Goal: Complete application form

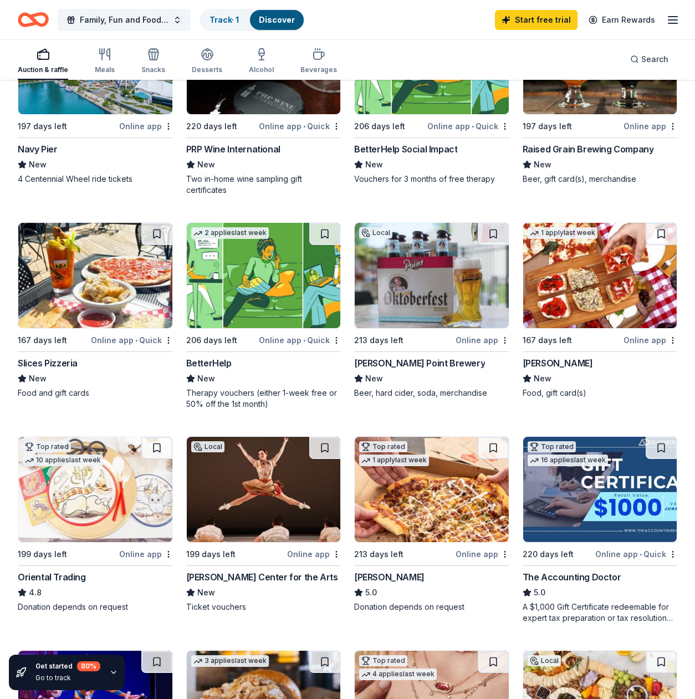
scroll to position [258, 0]
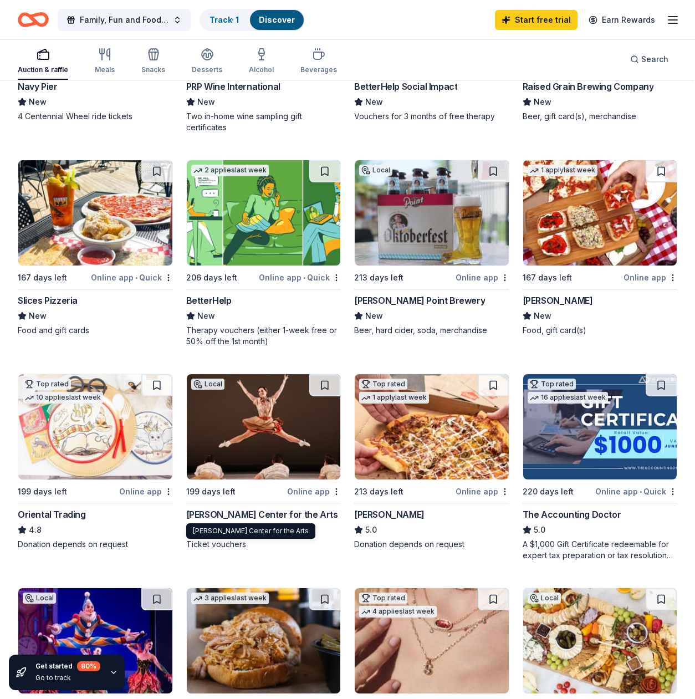
click at [259, 516] on div "Sharon Lynne Wilson Center for the Arts" at bounding box center [262, 514] width 152 height 13
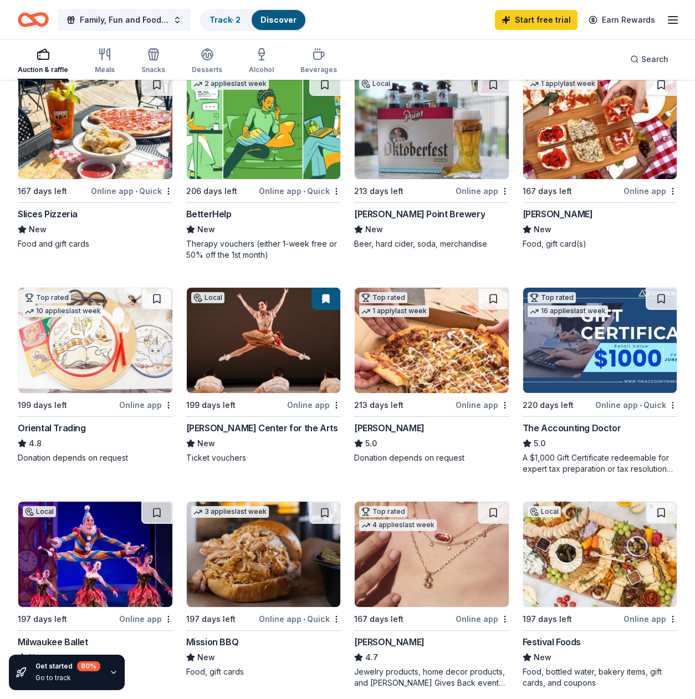
scroll to position [418, 0]
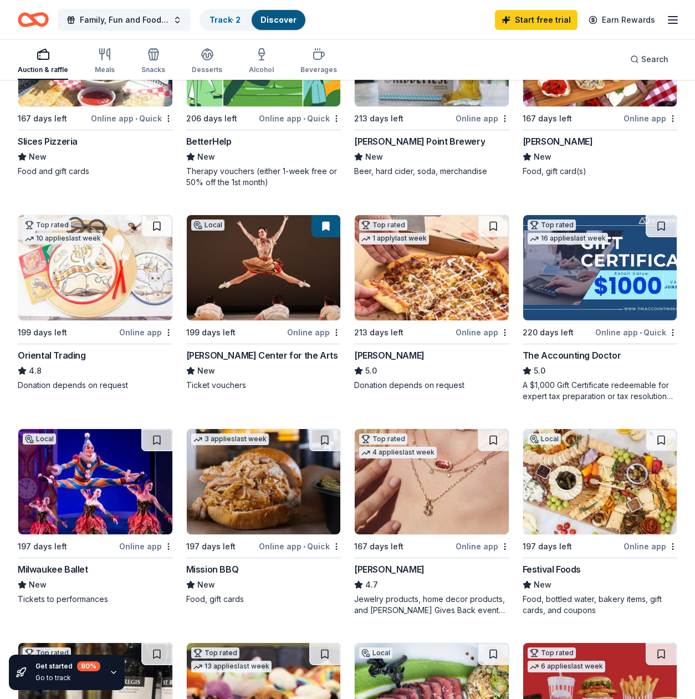
click at [79, 506] on img at bounding box center [95, 481] width 154 height 105
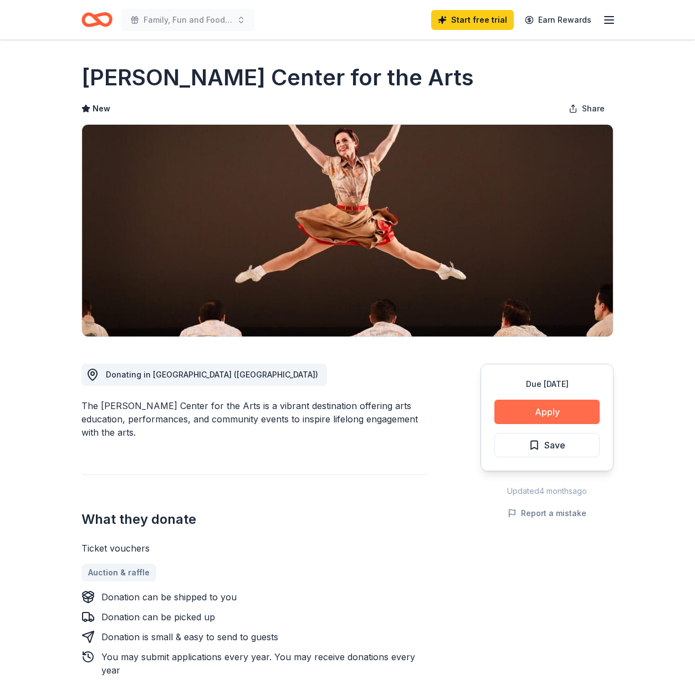
click at [544, 415] on button "Apply" at bounding box center [547, 412] width 105 height 24
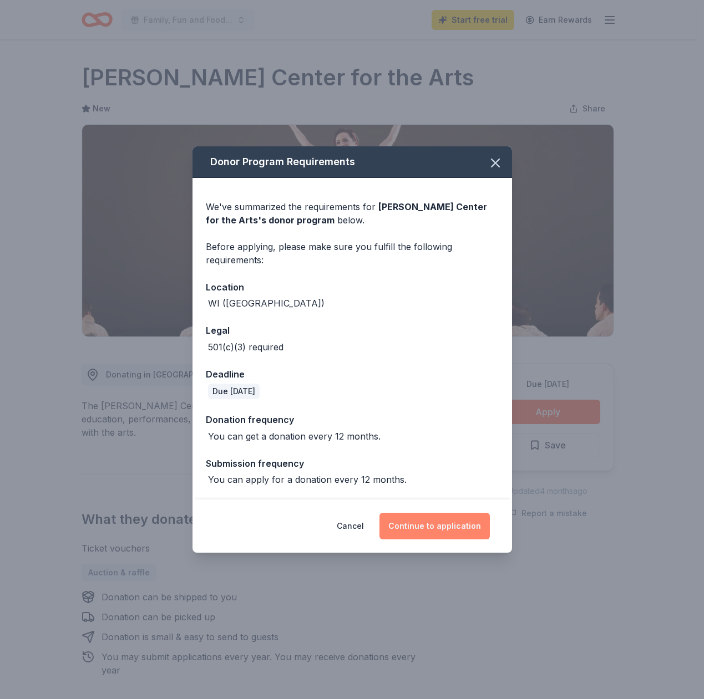
click at [426, 528] on button "Continue to application" at bounding box center [434, 526] width 110 height 27
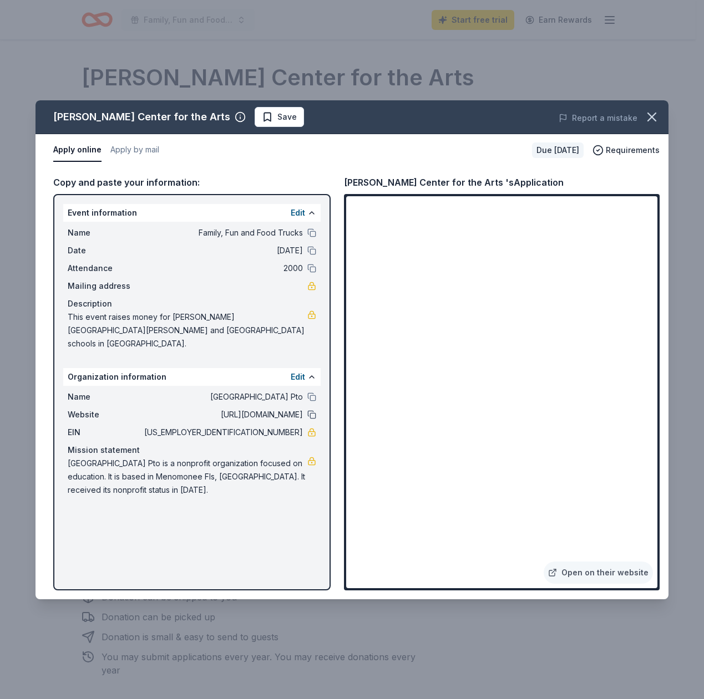
click at [312, 410] on button at bounding box center [311, 414] width 9 height 9
click at [294, 121] on span "Save" at bounding box center [286, 116] width 19 height 13
click at [649, 124] on icon "button" at bounding box center [652, 117] width 16 height 16
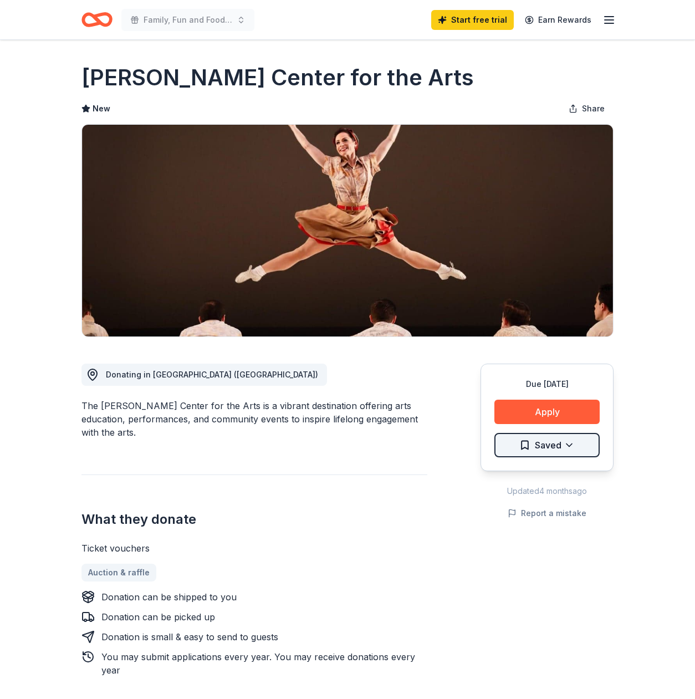
click at [582, 449] on html "Family, Fun and Food Trucks Start free trial Earn Rewards Due in 199 days Share…" at bounding box center [347, 349] width 695 height 699
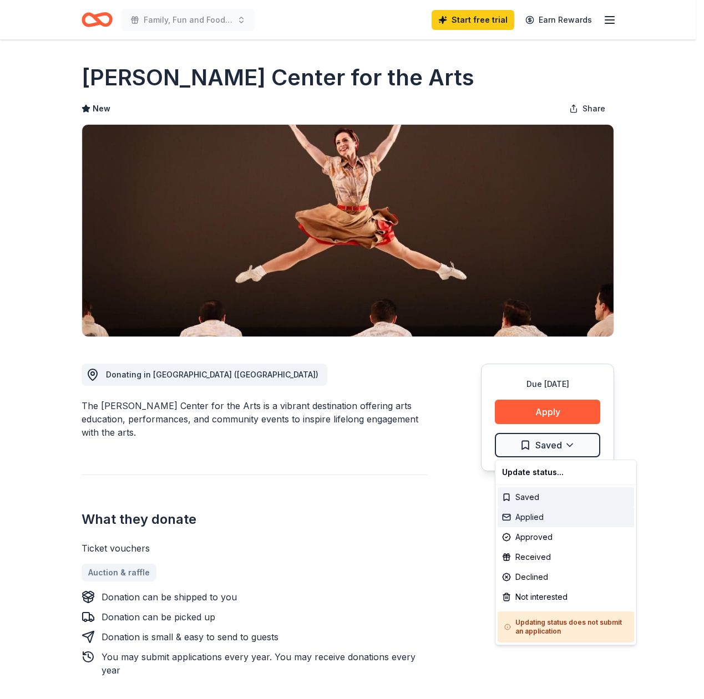
click at [531, 522] on div "Applied" at bounding box center [565, 517] width 136 height 20
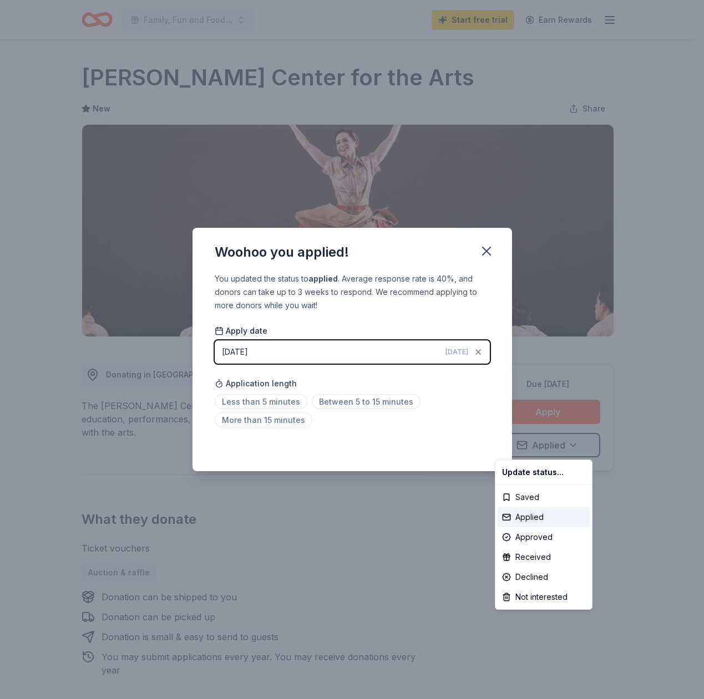
click at [255, 402] on html "Family, Fun and Food Trucks Start free trial Earn Rewards Due in 199 days Share…" at bounding box center [352, 349] width 704 height 699
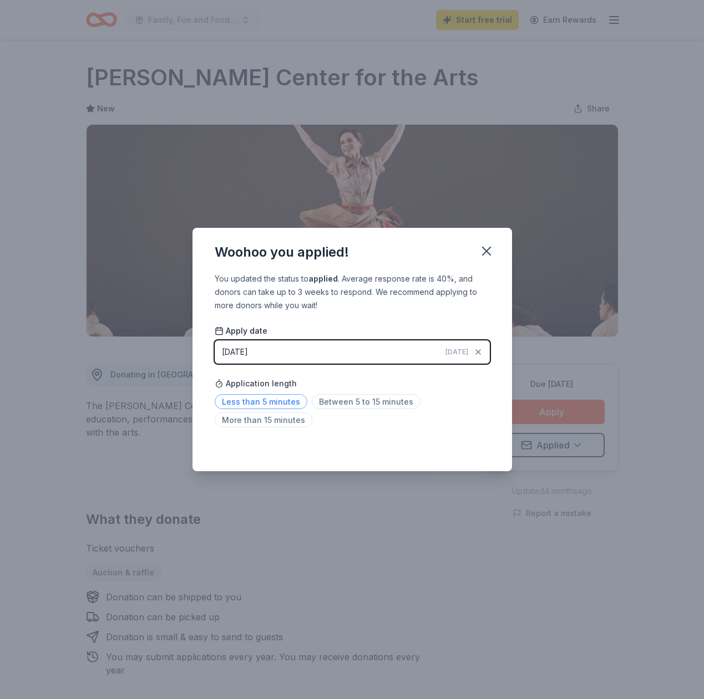
click at [276, 402] on span "Less than 5 minutes" at bounding box center [261, 401] width 93 height 15
click at [482, 249] on icon "button" at bounding box center [487, 251] width 16 height 16
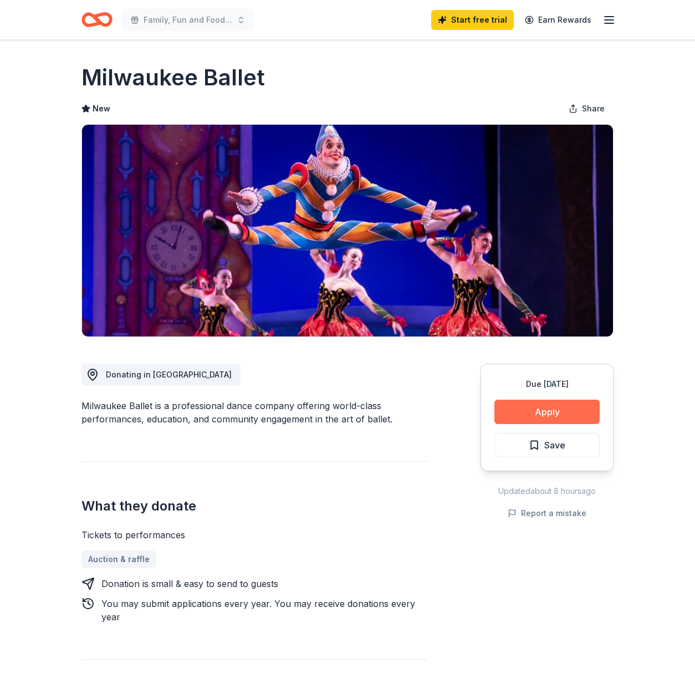
click at [552, 416] on button "Apply" at bounding box center [547, 412] width 105 height 24
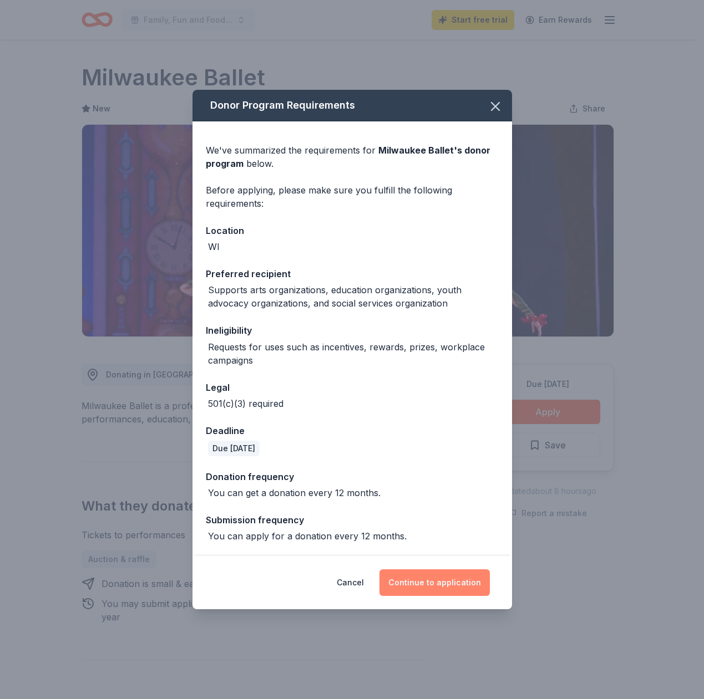
click at [418, 582] on button "Continue to application" at bounding box center [434, 583] width 110 height 27
